Goal: Register for event/course

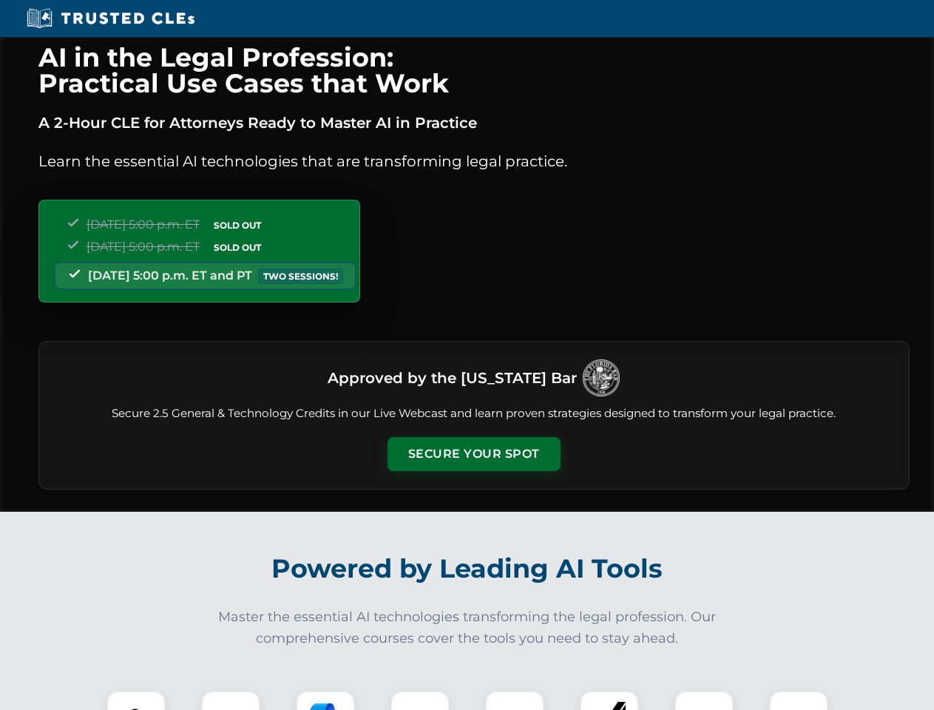
click at [473, 454] on button "Secure Your Spot" at bounding box center [474, 454] width 173 height 34
click at [136, 700] on img at bounding box center [136, 720] width 43 height 43
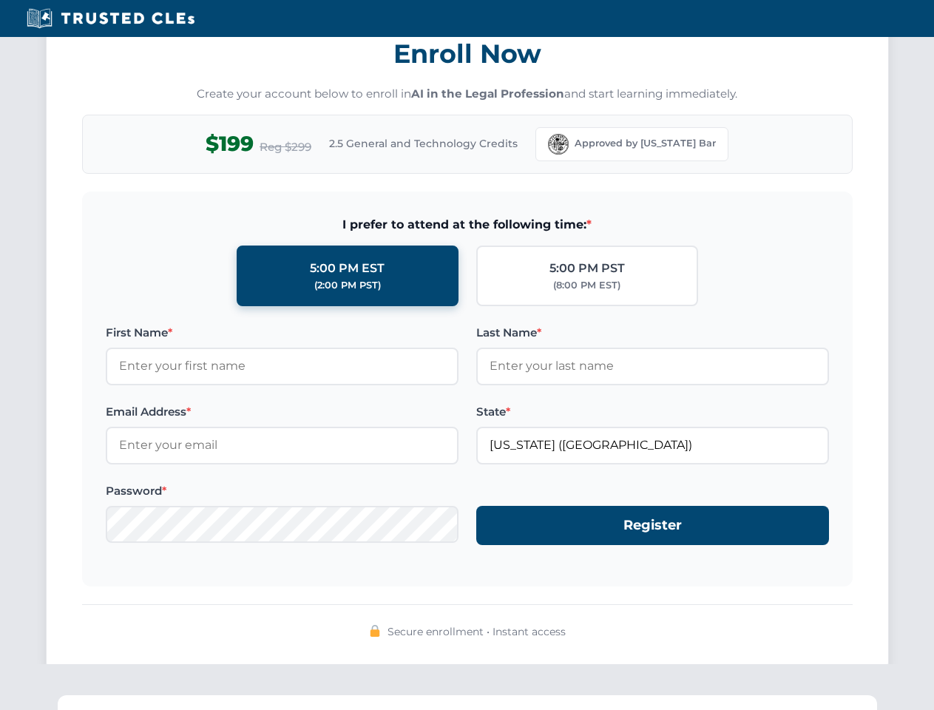
scroll to position [1452, 0]
